Goal: Find specific page/section

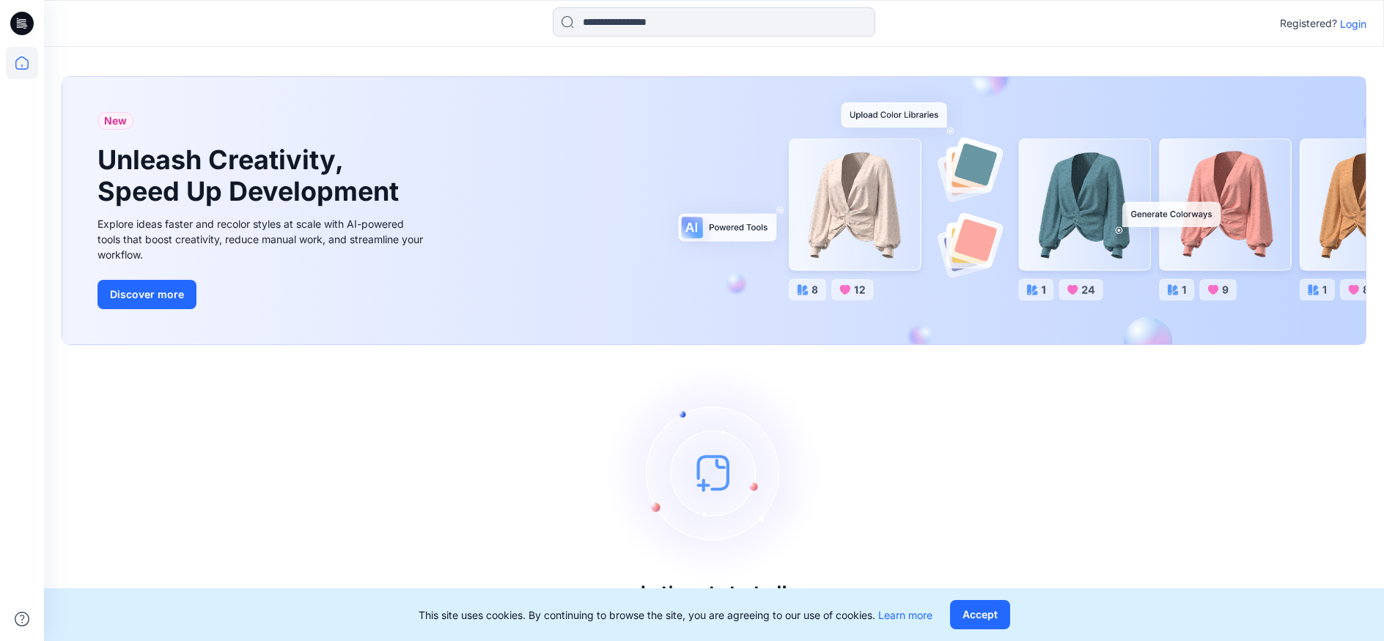
click at [1361, 35] on div "Registered? Login" at bounding box center [713, 23] width 1339 height 32
click at [1355, 30] on p "Login" at bounding box center [1353, 23] width 26 height 15
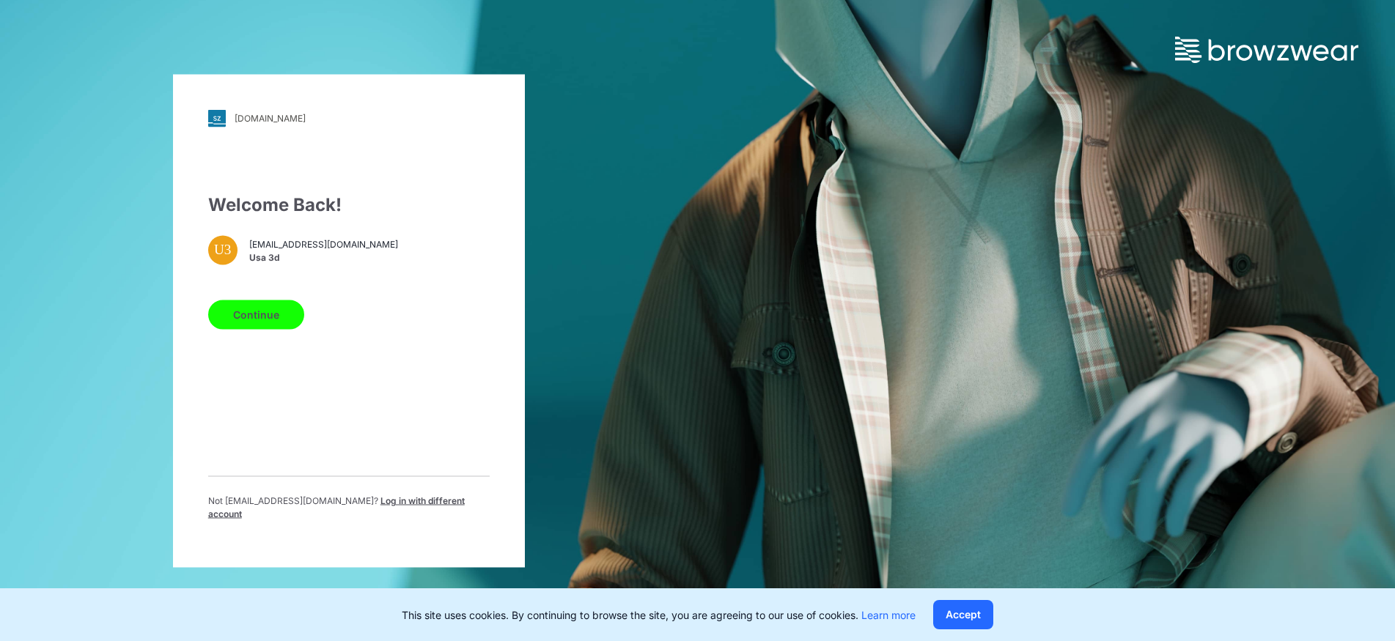
click at [265, 312] on button "Continue" at bounding box center [256, 314] width 96 height 29
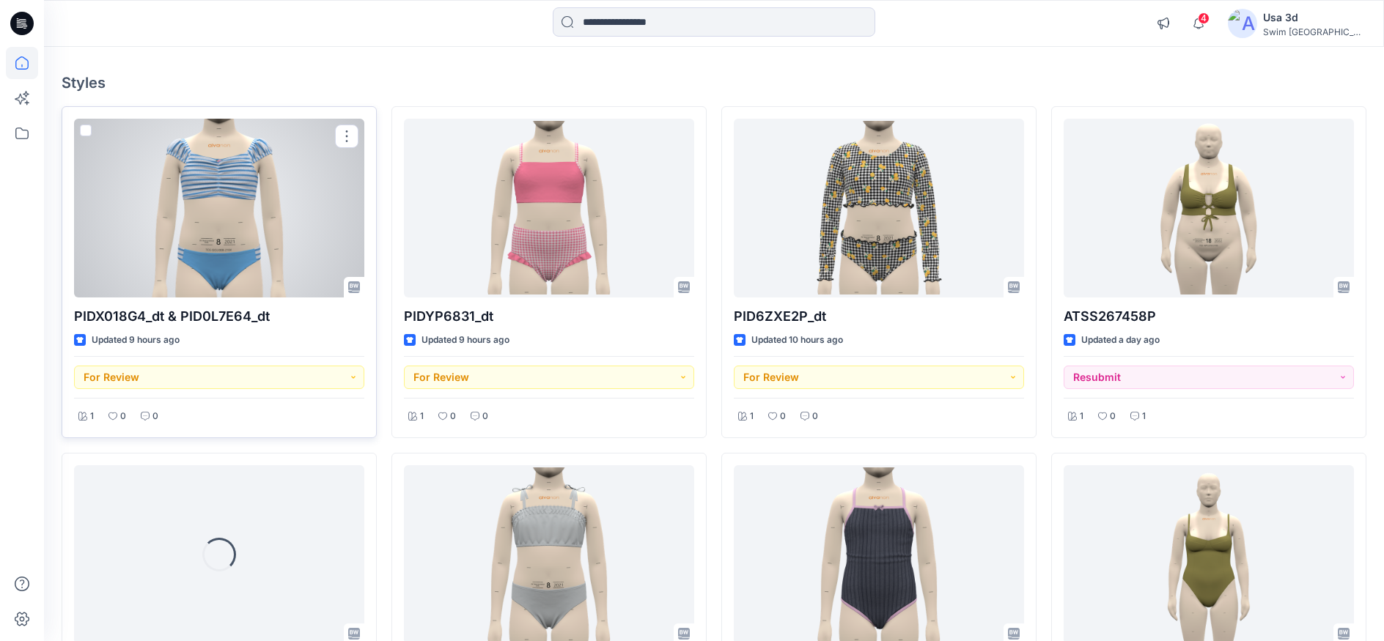
scroll to position [147, 0]
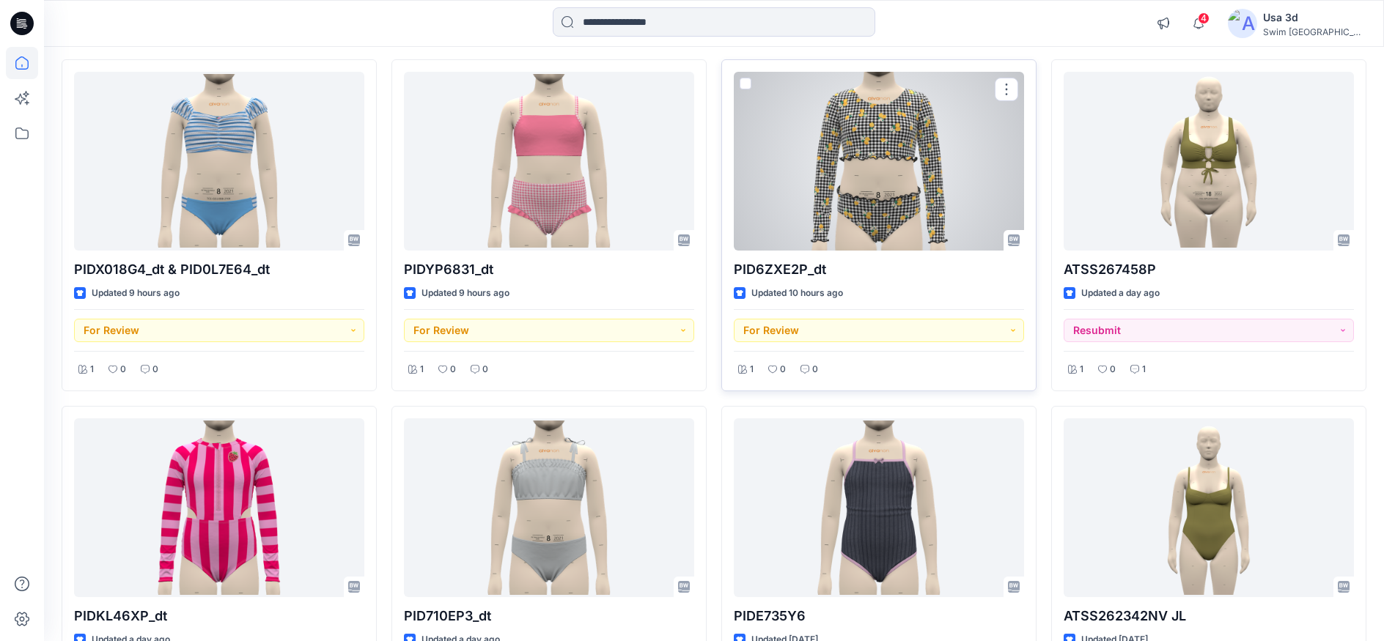
click at [935, 200] on div at bounding box center [879, 161] width 290 height 179
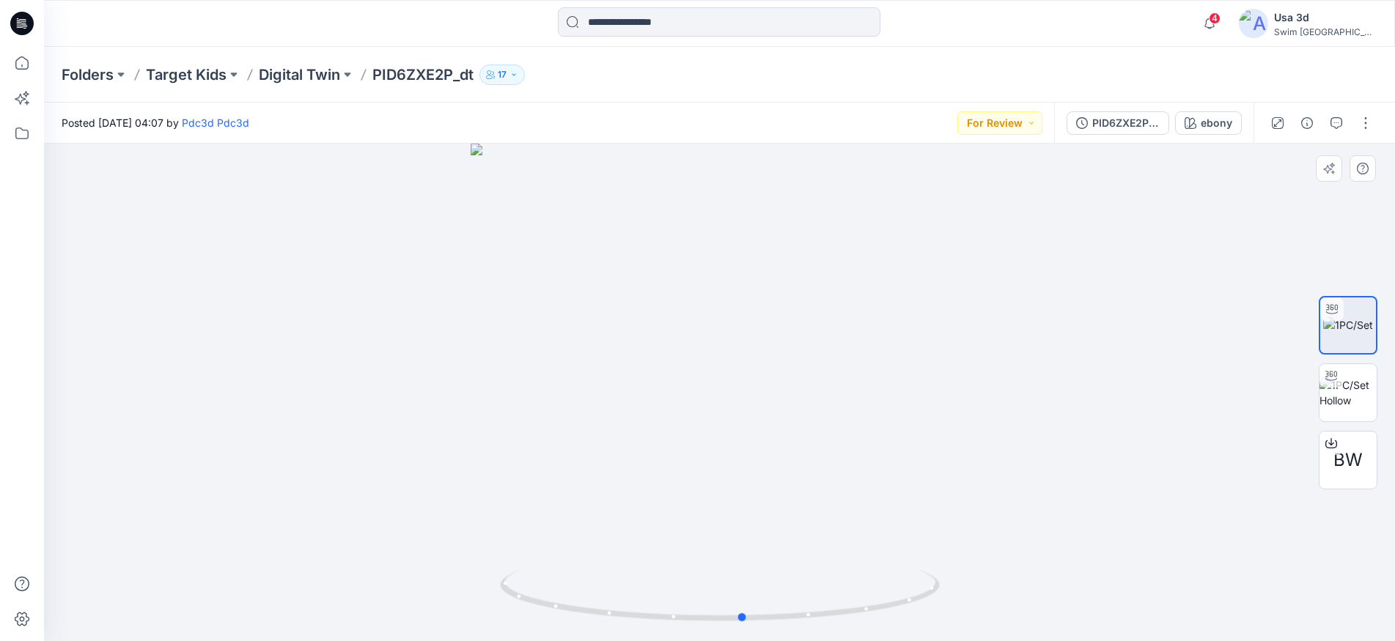
drag, startPoint x: 731, startPoint y: 410, endPoint x: 754, endPoint y: 425, distance: 28.1
click at [754, 425] on div at bounding box center [719, 393] width 1351 height 498
click at [1223, 28] on icon "button" at bounding box center [1210, 23] width 28 height 29
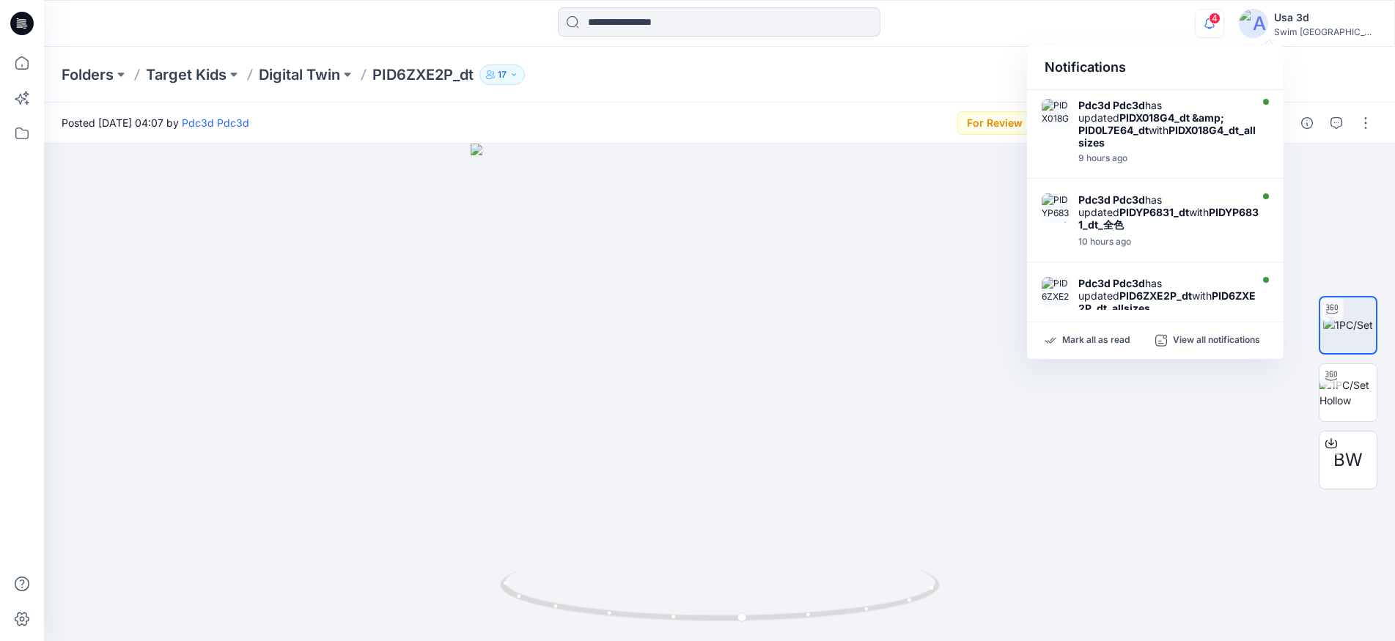
click at [1215, 27] on icon "button" at bounding box center [1209, 23] width 10 height 10
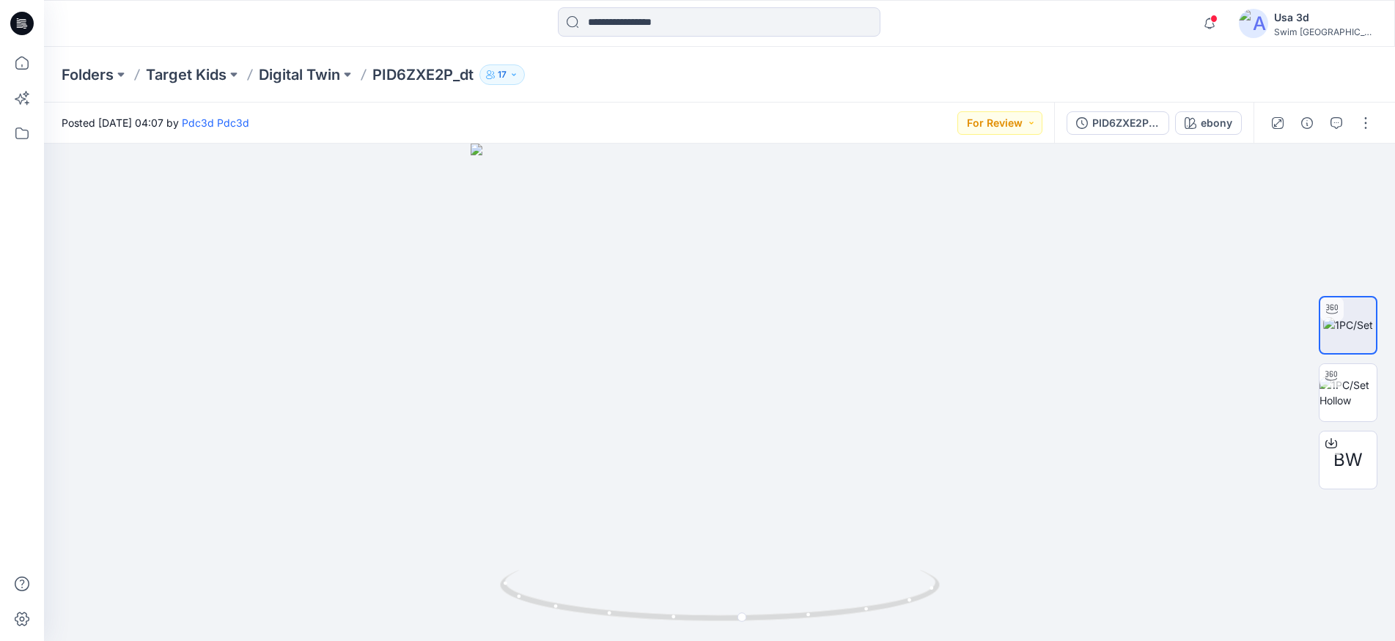
click at [14, 21] on icon at bounding box center [21, 23] width 23 height 23
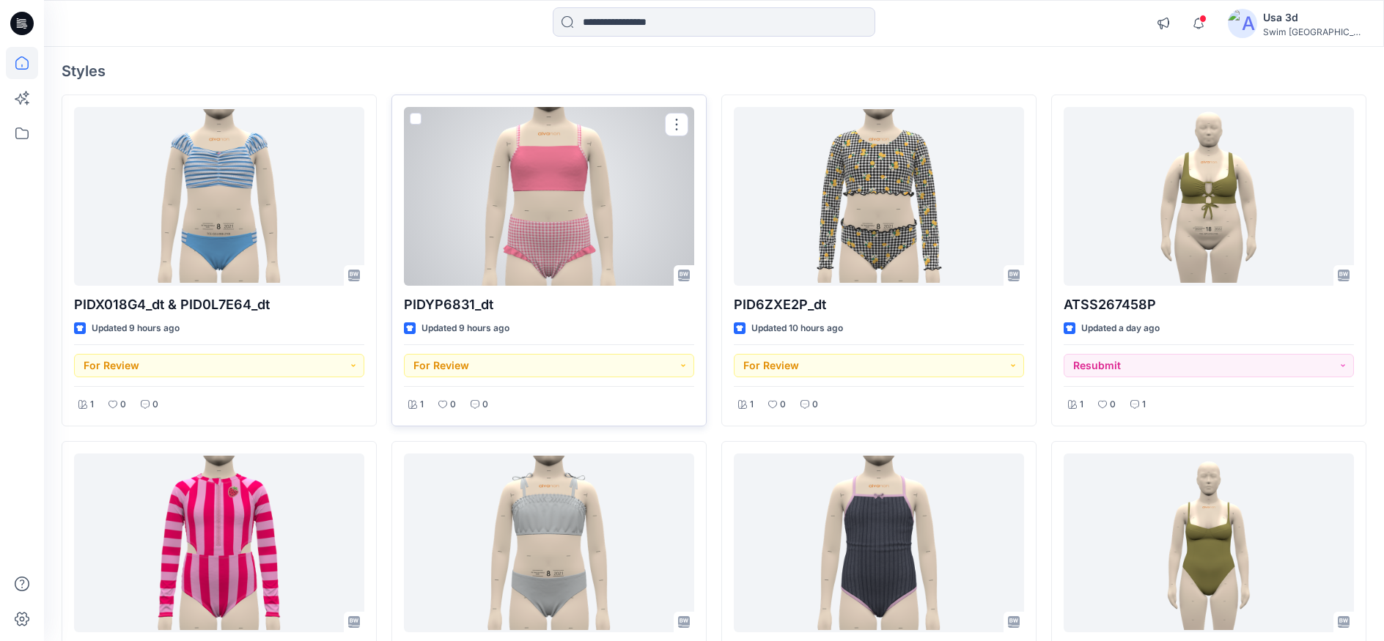
scroll to position [147, 0]
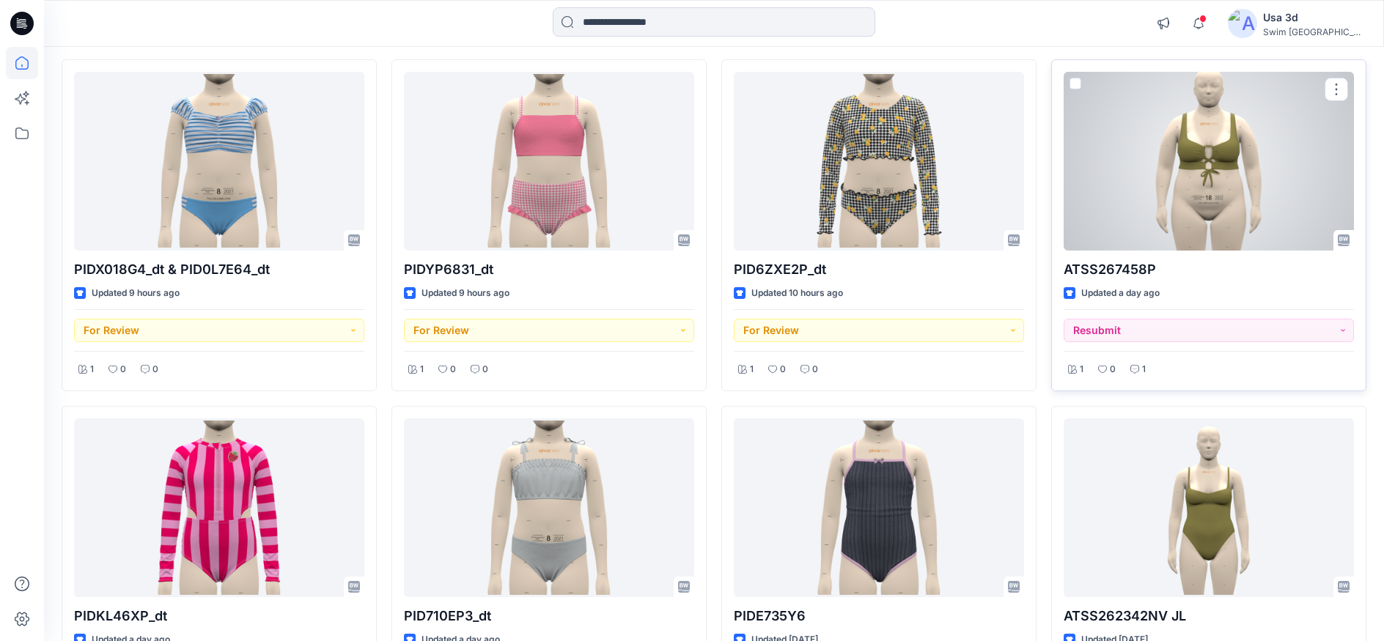
click at [1243, 186] on div at bounding box center [1209, 161] width 290 height 179
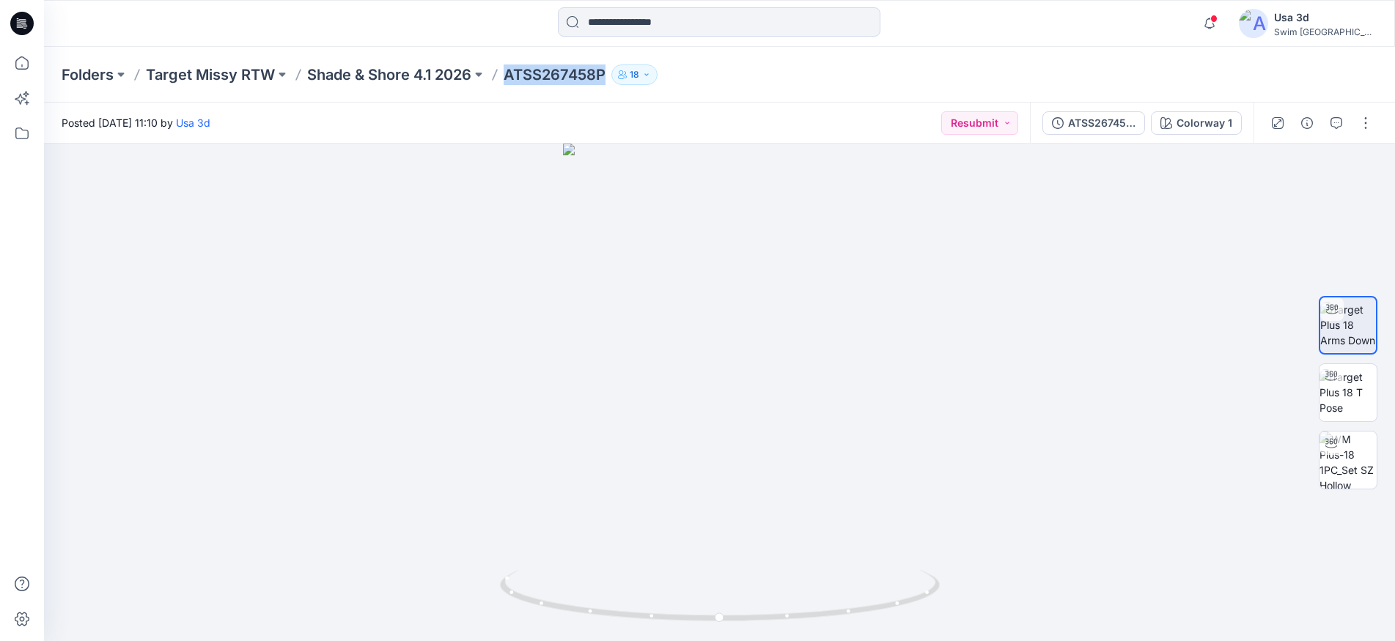
drag, startPoint x: 507, startPoint y: 78, endPoint x: 607, endPoint y: 81, distance: 99.7
click at [605, 81] on p "ATSS267458P" at bounding box center [555, 75] width 102 height 21
copy p "ATSS267458P"
